Goal: Information Seeking & Learning: Compare options

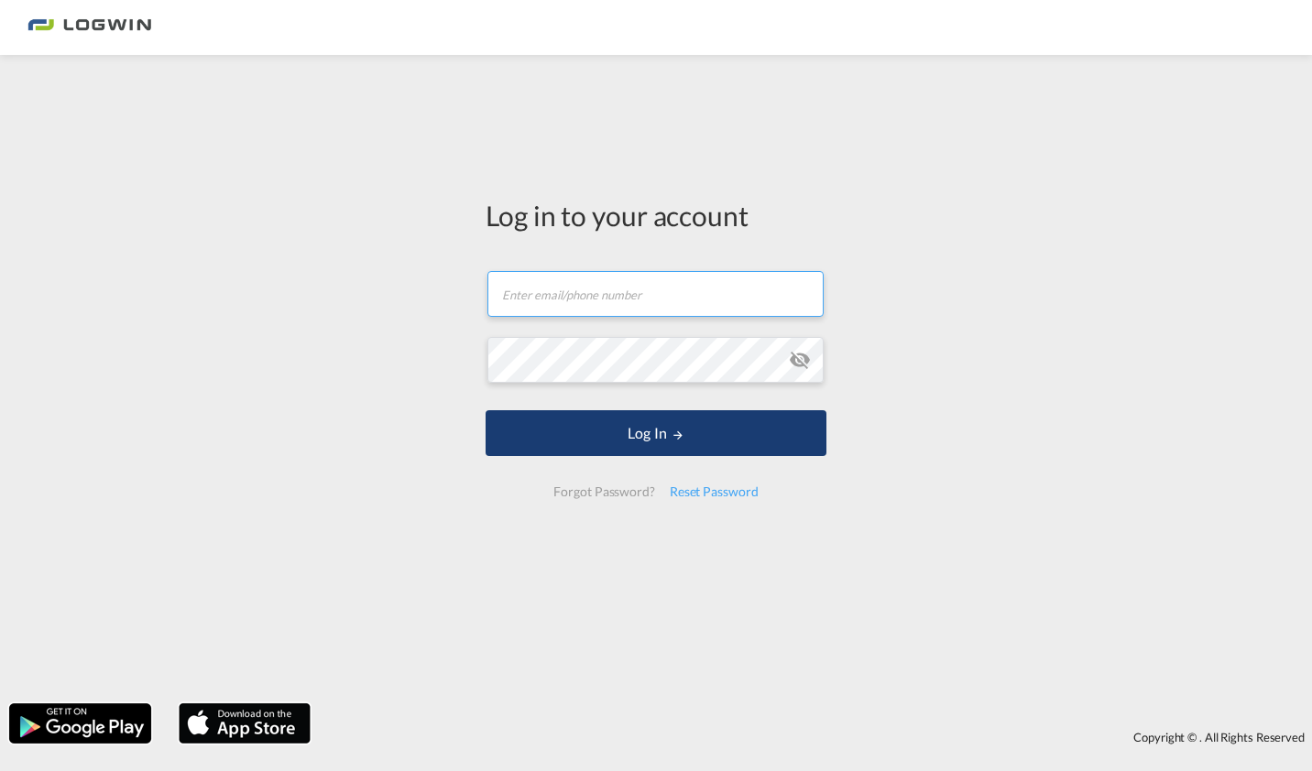
type input "[PERSON_NAME][EMAIL_ADDRESS][DOMAIN_NAME]"
click at [640, 433] on button "Log In" at bounding box center [656, 433] width 341 height 46
